Goal: Information Seeking & Learning: Find specific fact

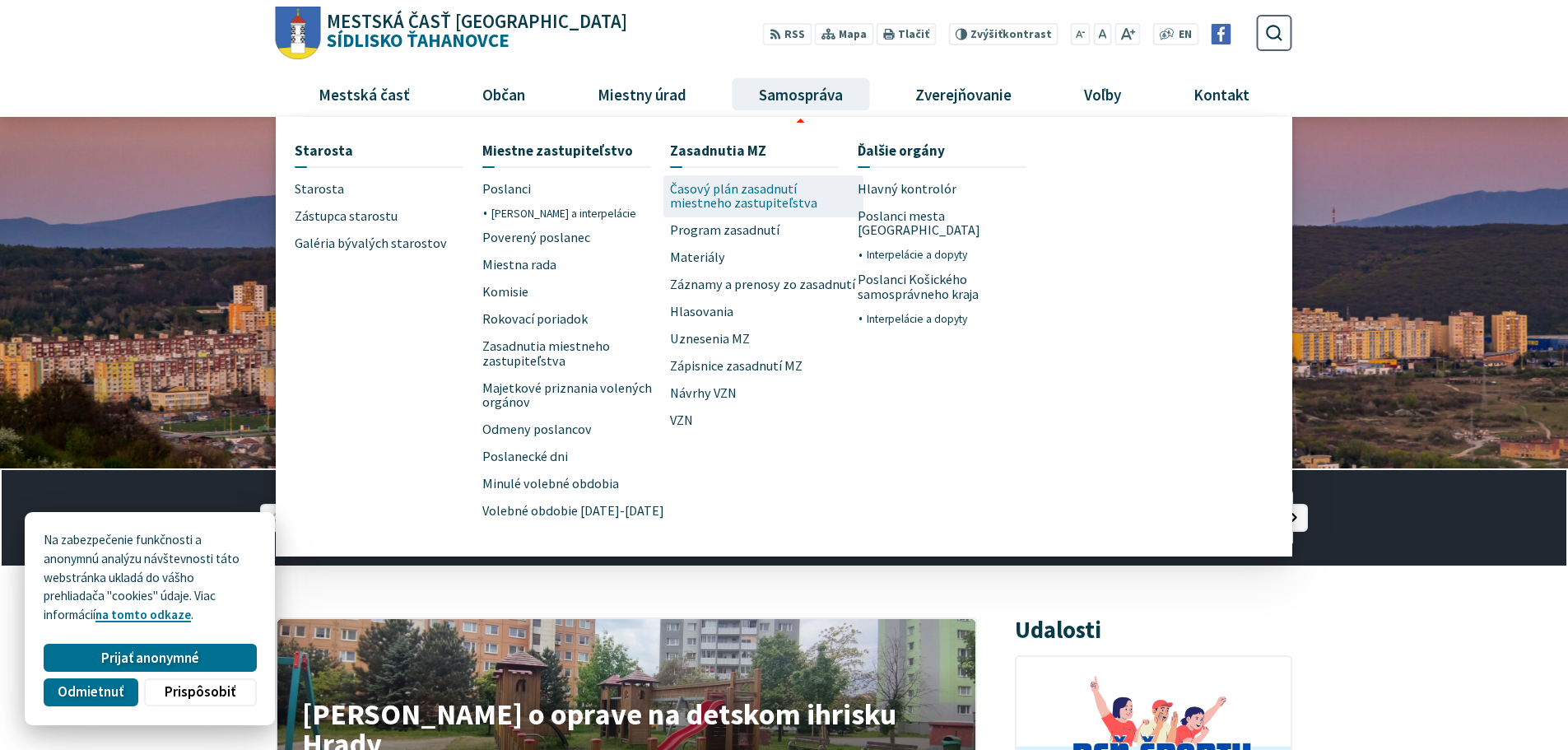
click at [712, 192] on span "Časový plán zasadnutí miestneho zastupiteľstva" at bounding box center [763, 197] width 188 height 42
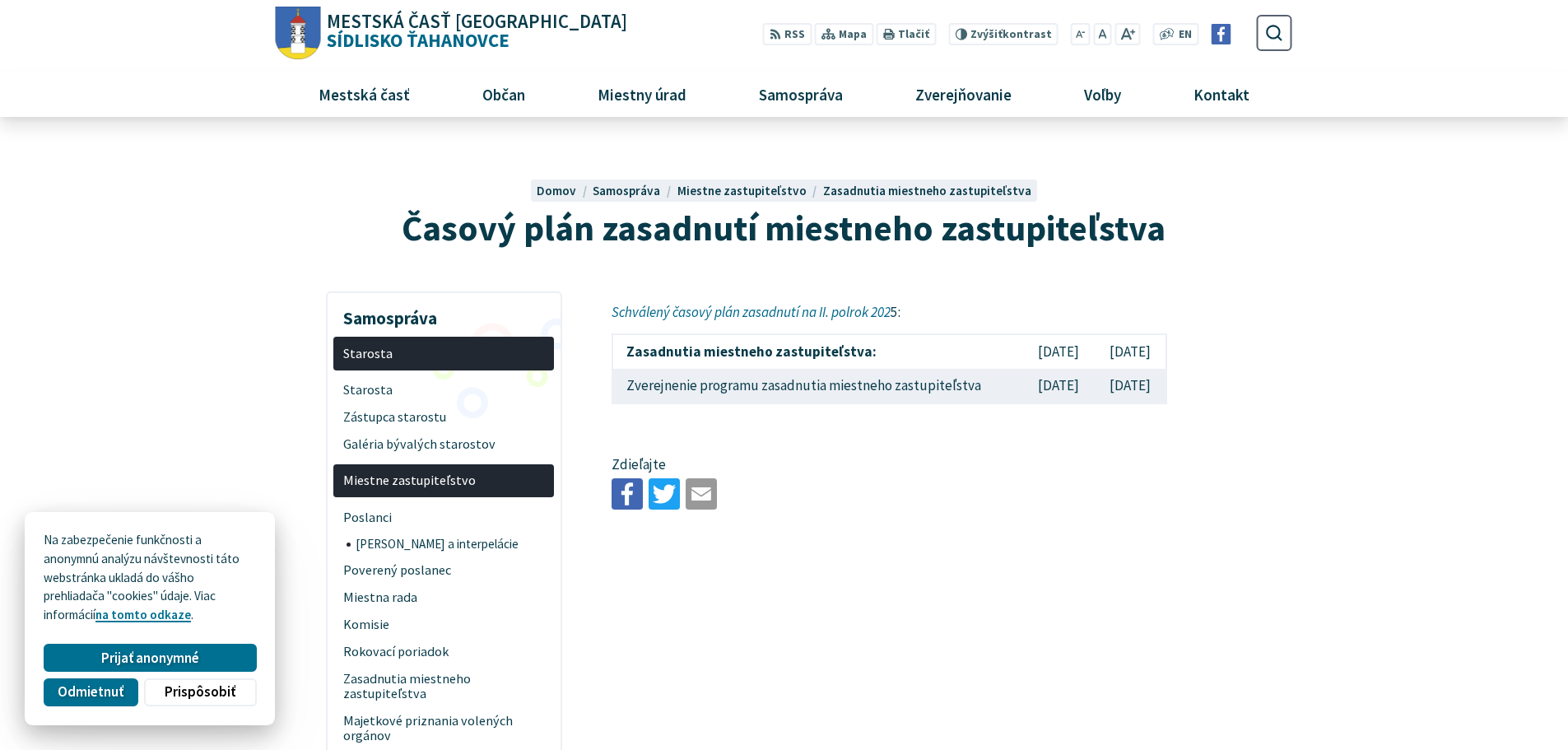
drag, startPoint x: 732, startPoint y: 353, endPoint x: 762, endPoint y: 354, distance: 30.0
click at [738, 354] on strong "Zasadnutia miestneho zastupiteľstva:" at bounding box center [751, 352] width 250 height 18
click at [1124, 354] on td "[DATE]" at bounding box center [1129, 352] width 73 height 35
click at [977, 381] on td "Zverejnenie programu zasadnutia miestneho zastupiteľstva" at bounding box center [818, 387] width 410 height 35
click at [108, 693] on span "Odmietnuť" at bounding box center [91, 691] width 66 height 17
